Goal: Task Accomplishment & Management: Manage account settings

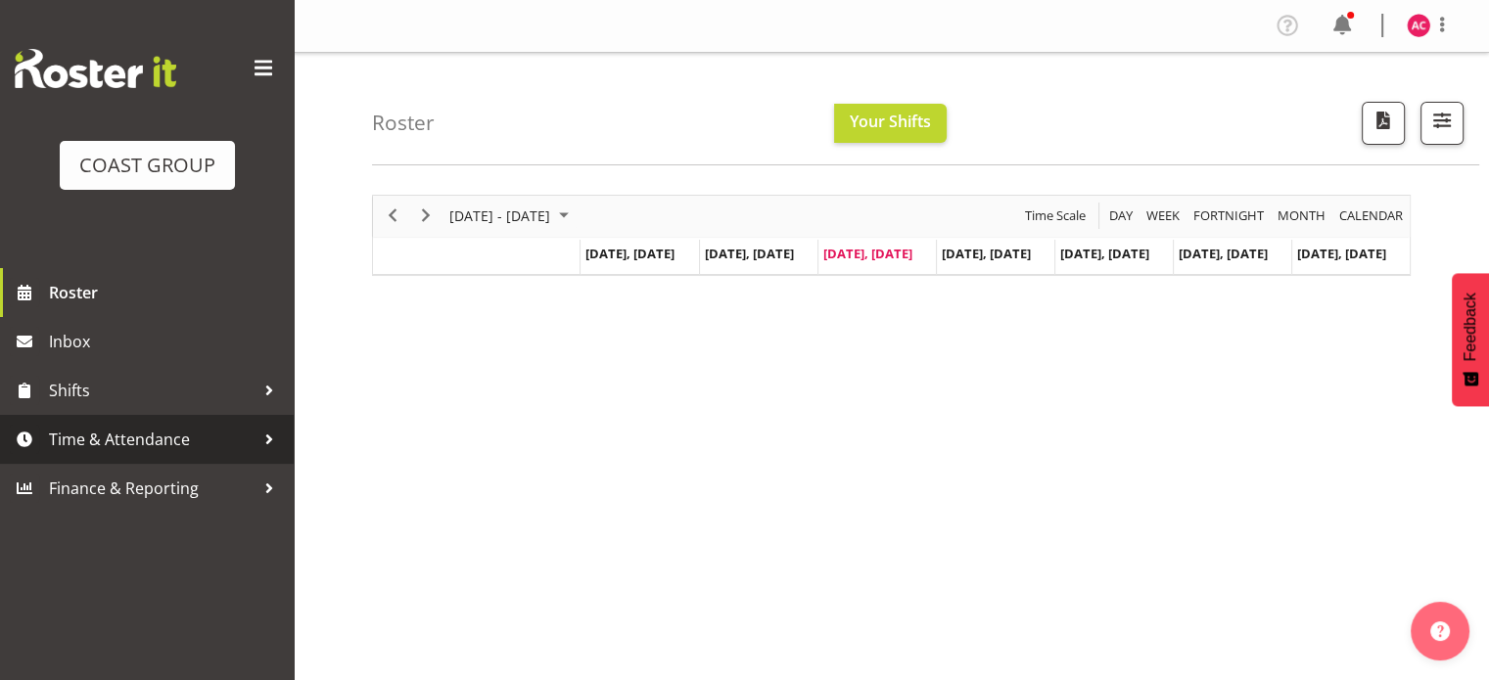
click at [145, 433] on span "Time & Attendance" at bounding box center [152, 439] width 206 height 29
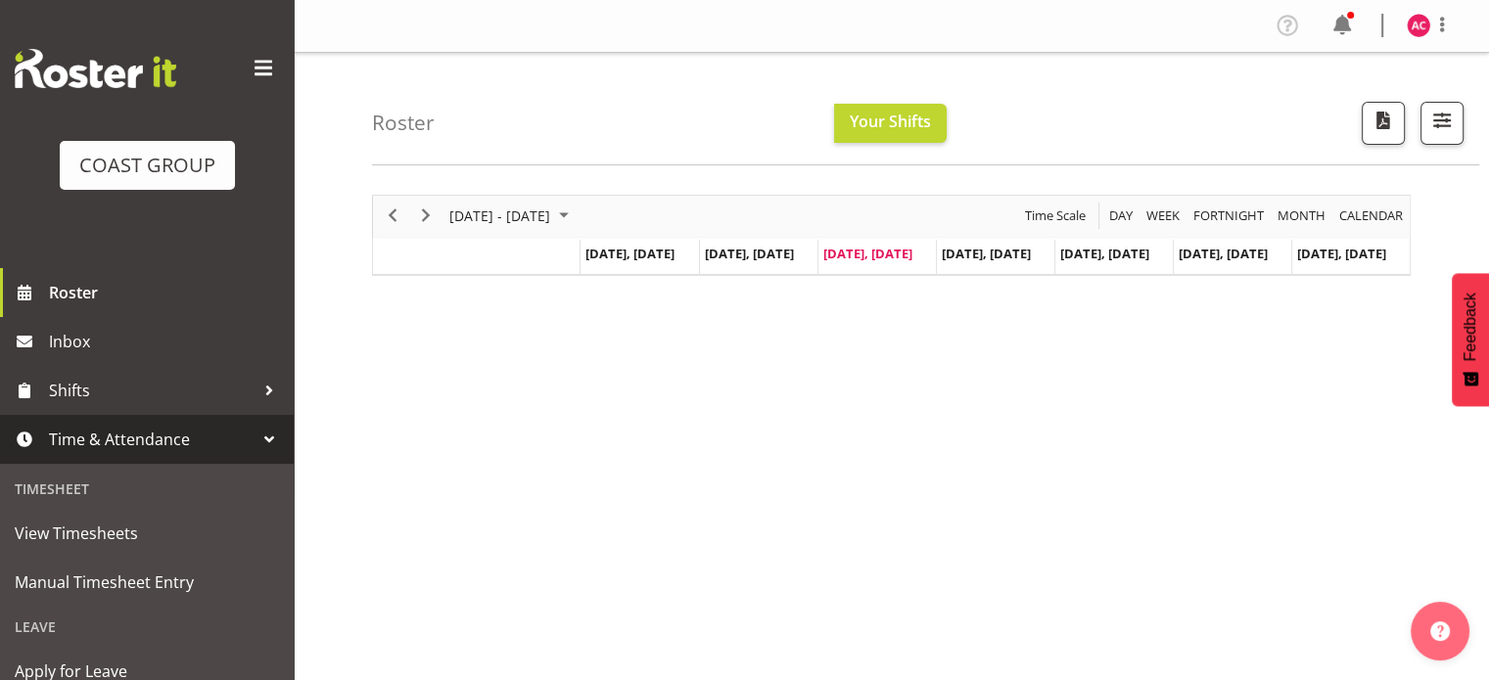
click at [145, 433] on span "Time & Attendance" at bounding box center [152, 439] width 206 height 29
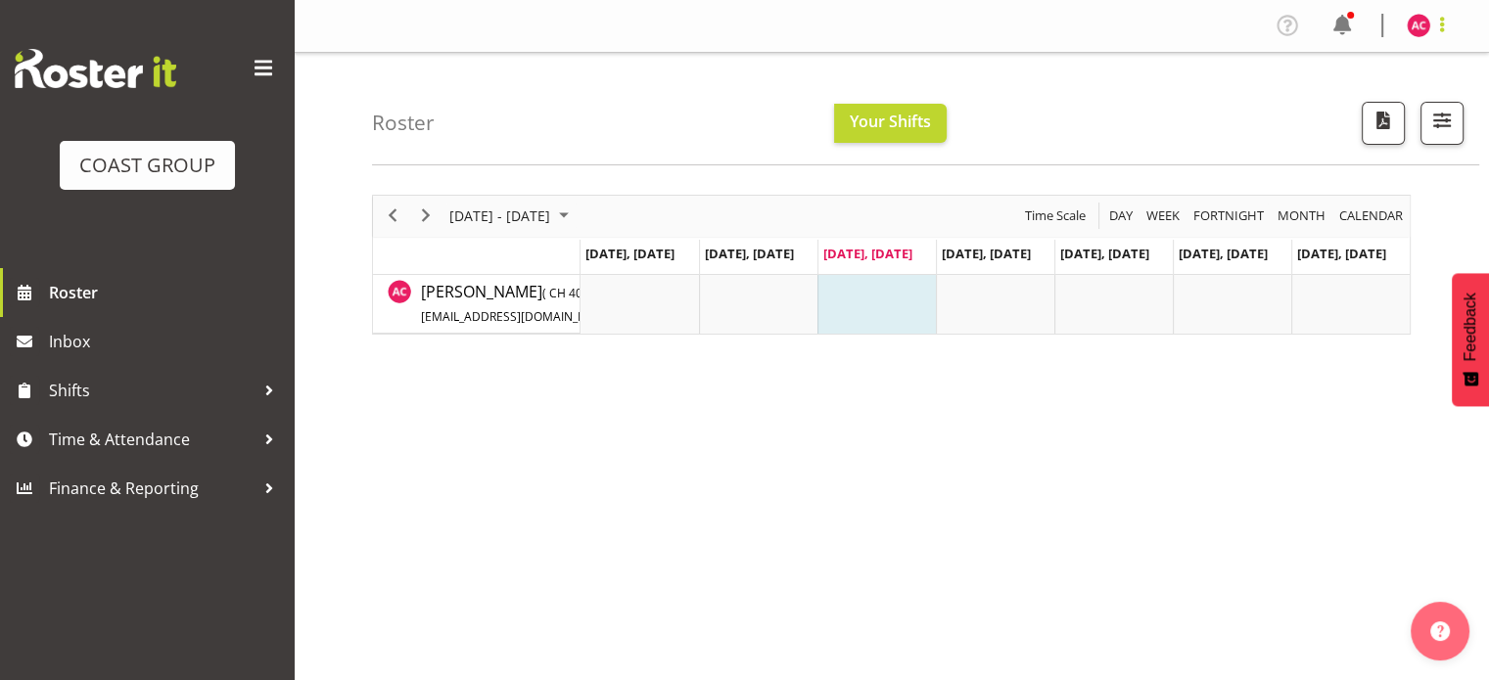
click at [1437, 24] on span at bounding box center [1441, 24] width 23 height 23
click at [1160, 88] on div "Roster Your Shifts All Locations Clear CARLTON EVENTS [PERSON_NAME] [PERSON_NAM…" at bounding box center [925, 109] width 1107 height 113
click at [90, 442] on span "Time & Attendance" at bounding box center [152, 439] width 206 height 29
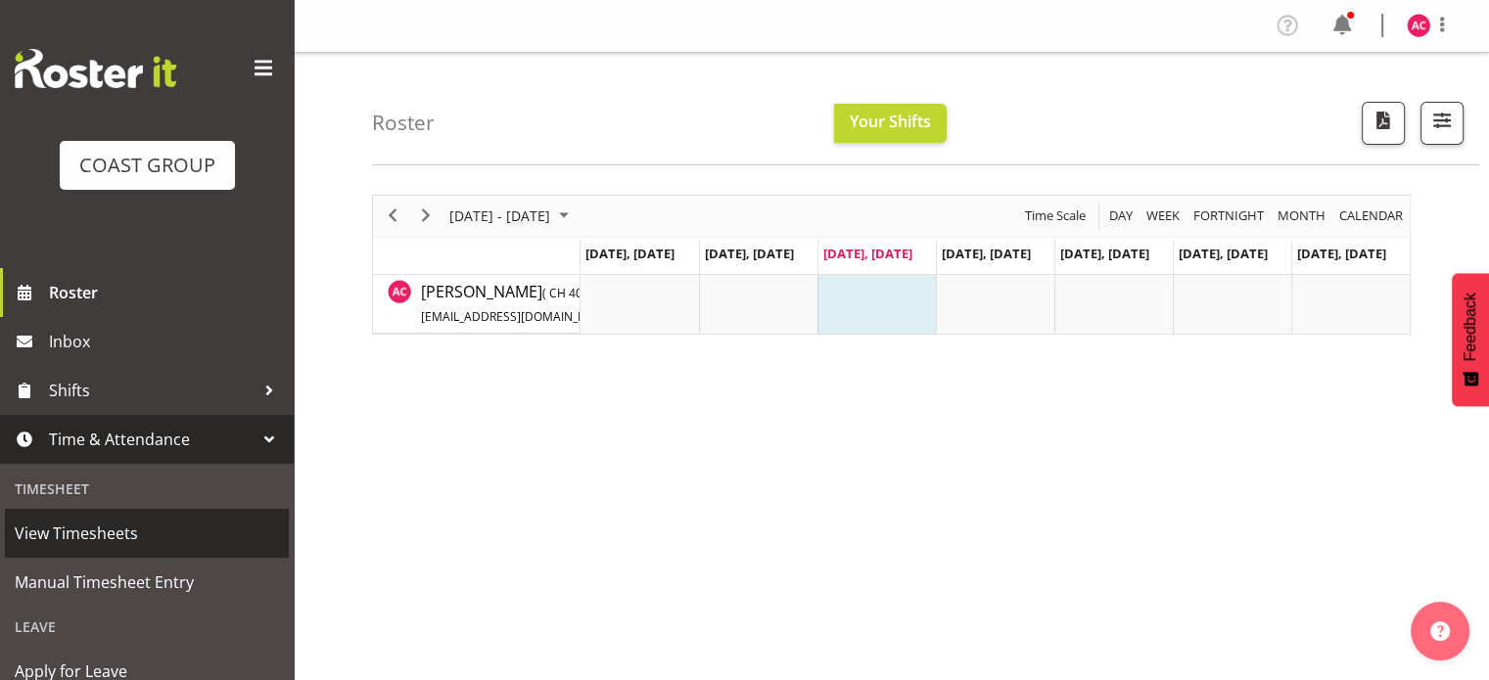
click at [129, 539] on span "View Timesheets" at bounding box center [147, 533] width 264 height 29
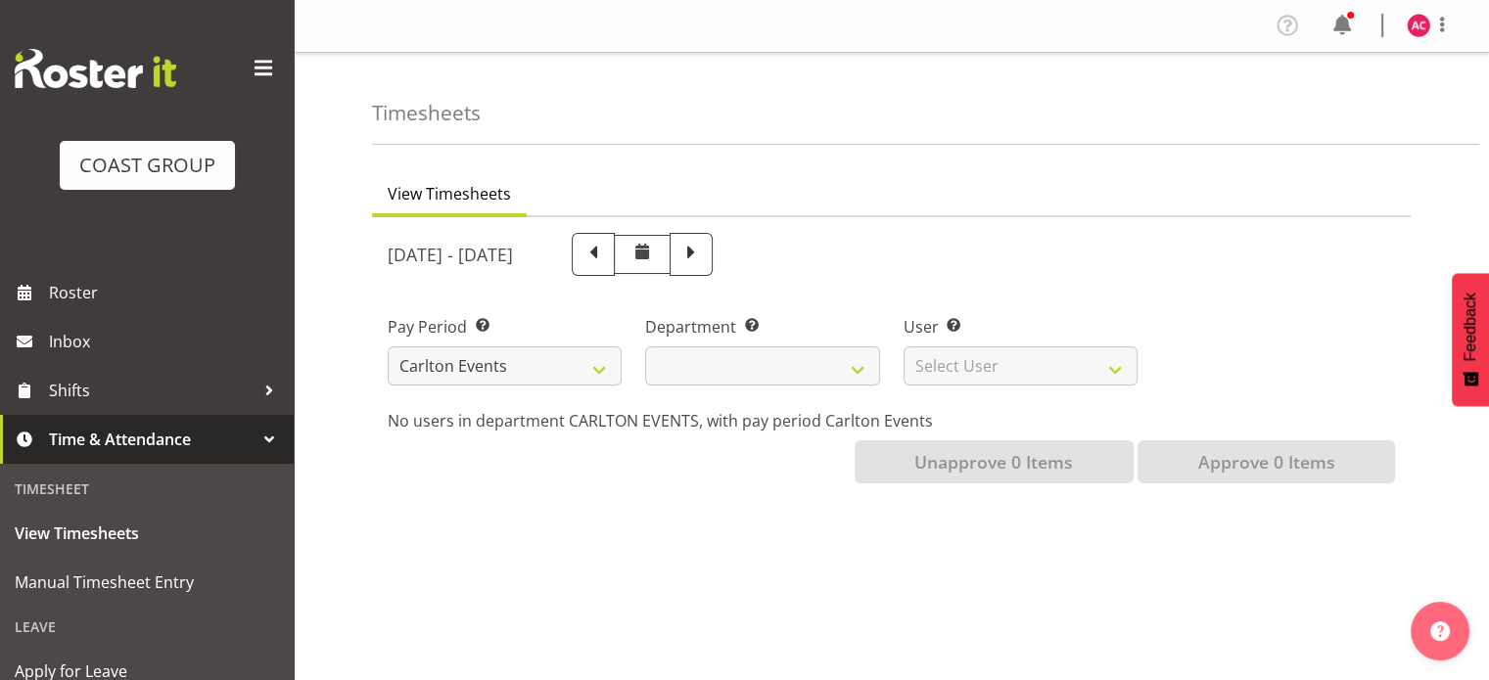
select select
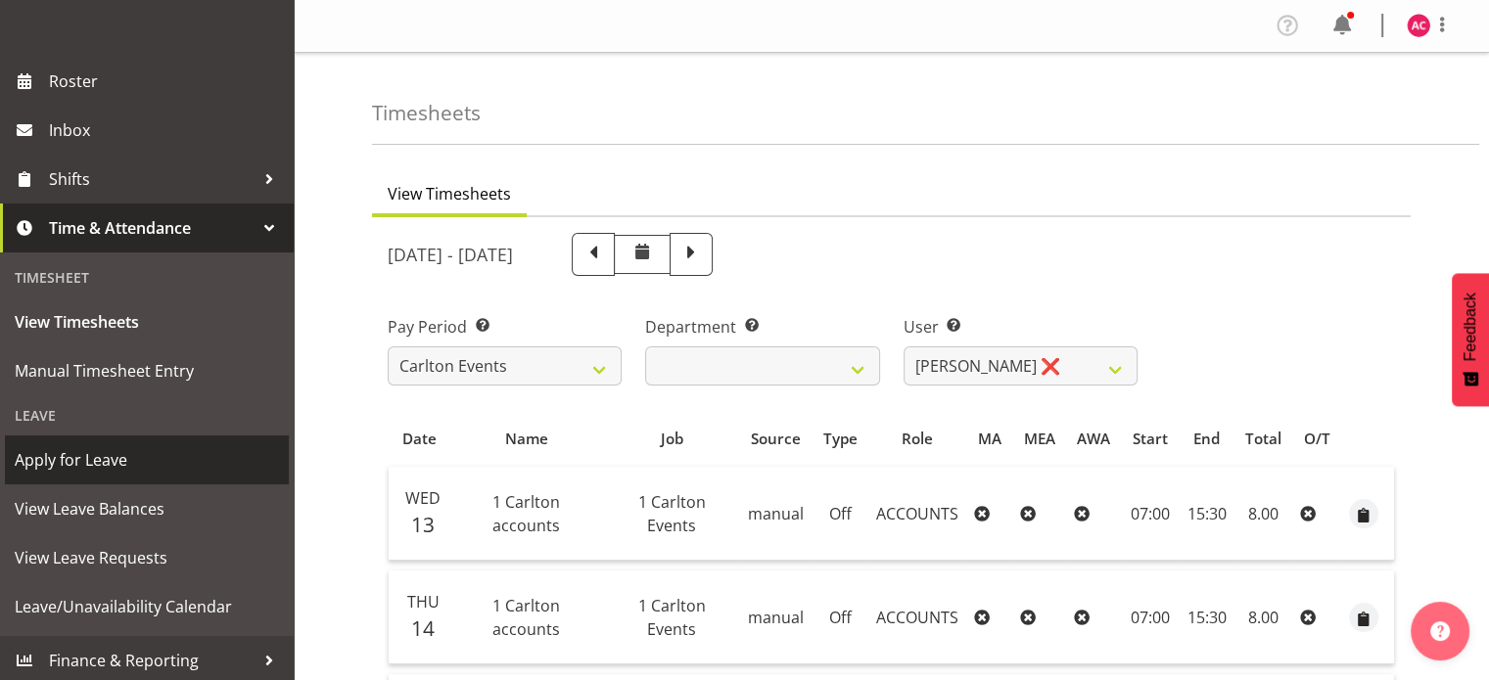
scroll to position [215, 0]
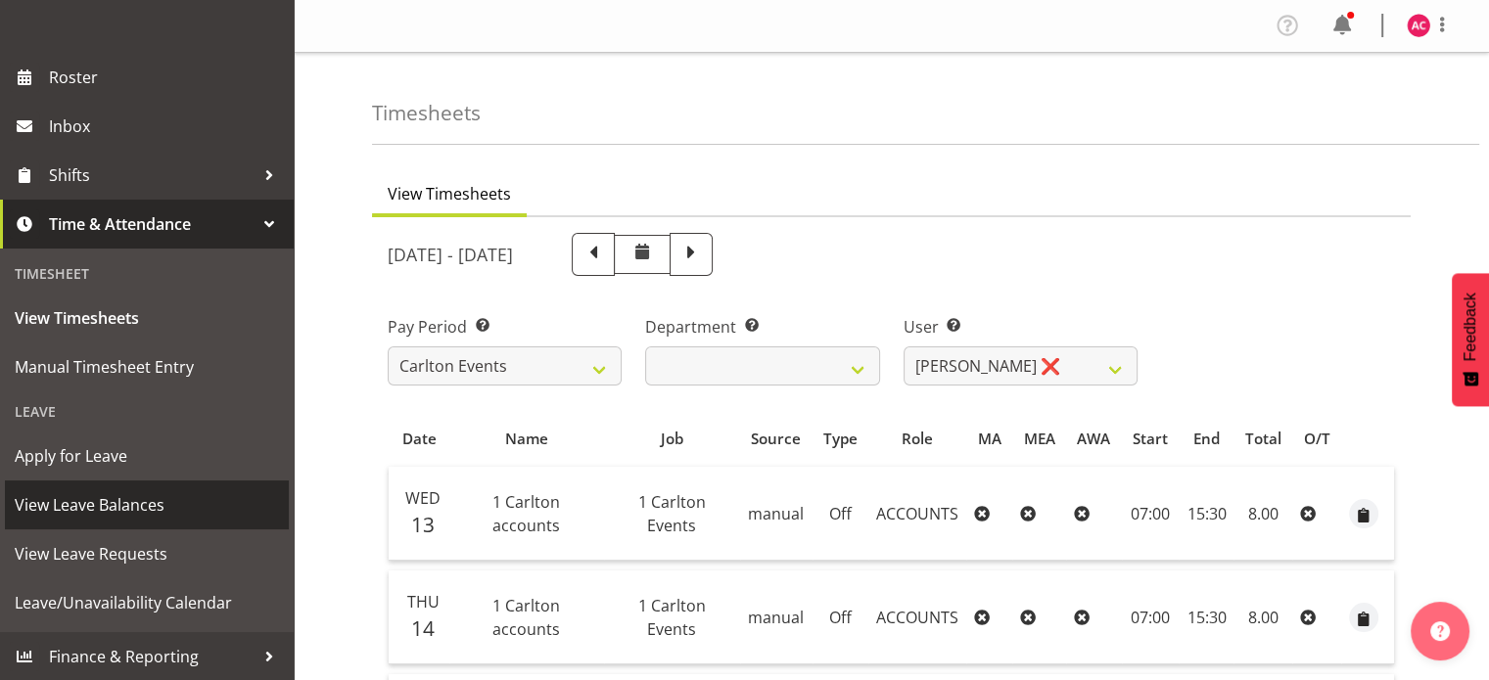
click at [132, 504] on span "View Leave Balances" at bounding box center [147, 504] width 264 height 29
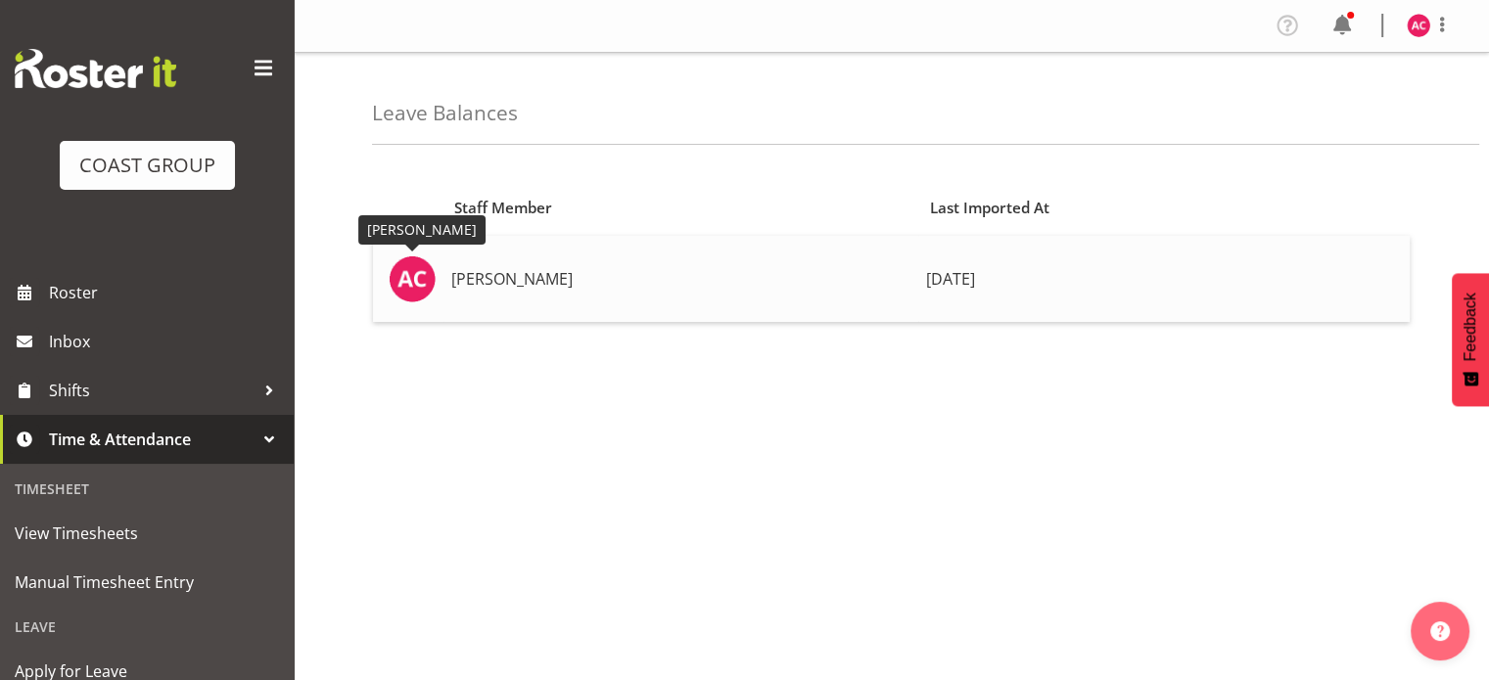
click at [415, 272] on img at bounding box center [412, 278] width 47 height 47
click at [1439, 34] on span at bounding box center [1441, 24] width 23 height 23
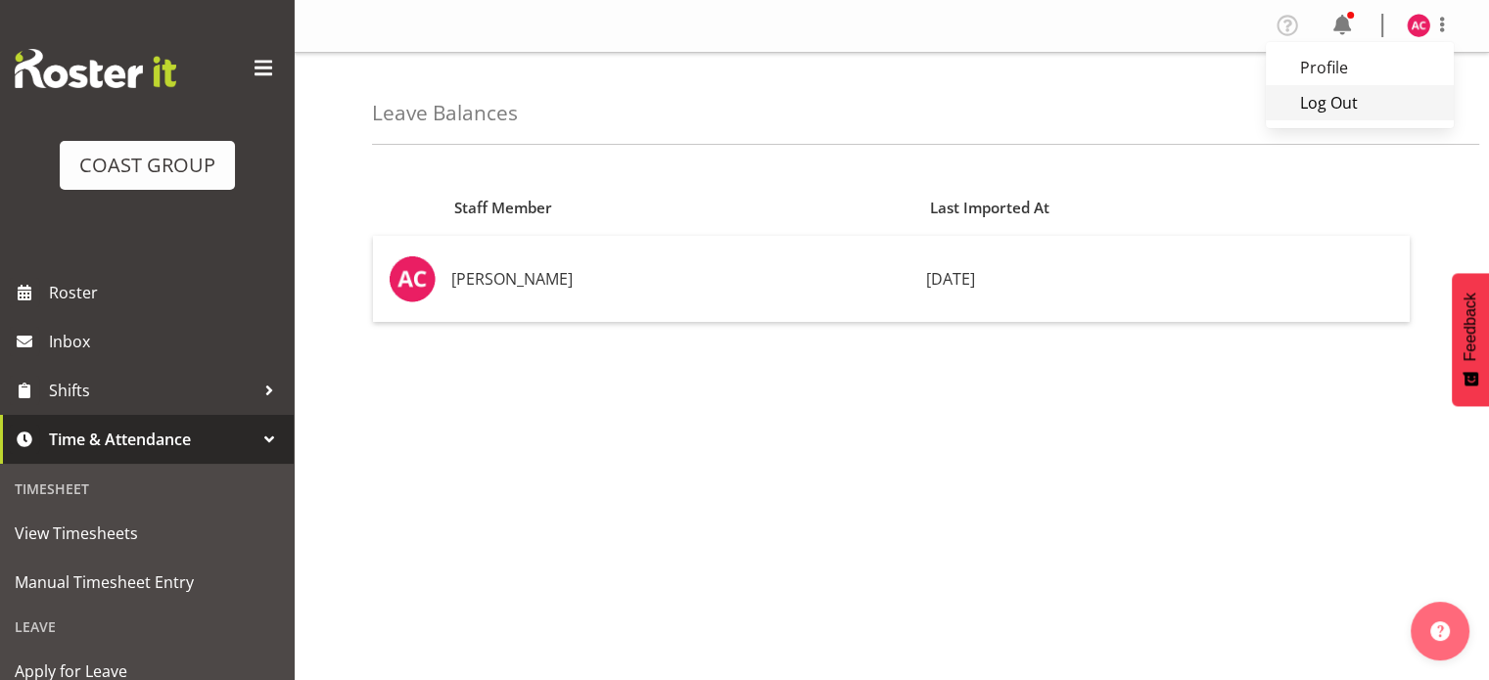
click at [1326, 107] on link "Log Out" at bounding box center [1360, 102] width 188 height 35
